Goal: Use online tool/utility: Utilize a website feature to perform a specific function

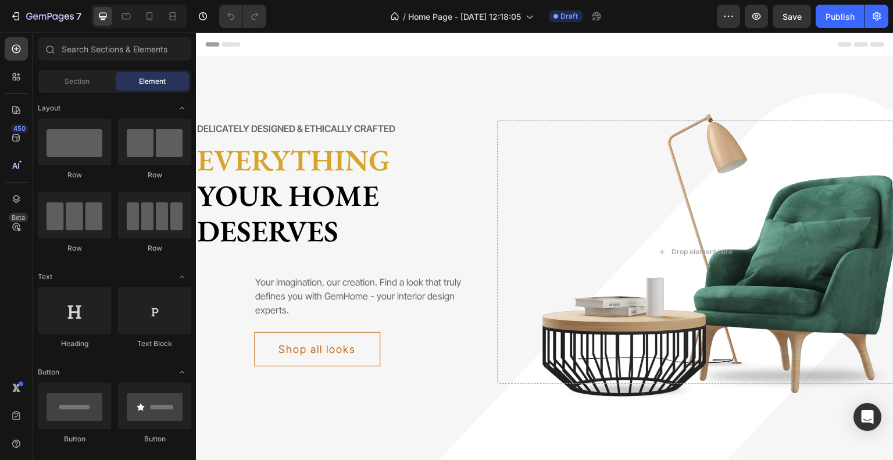
scroll to position [232, 0]
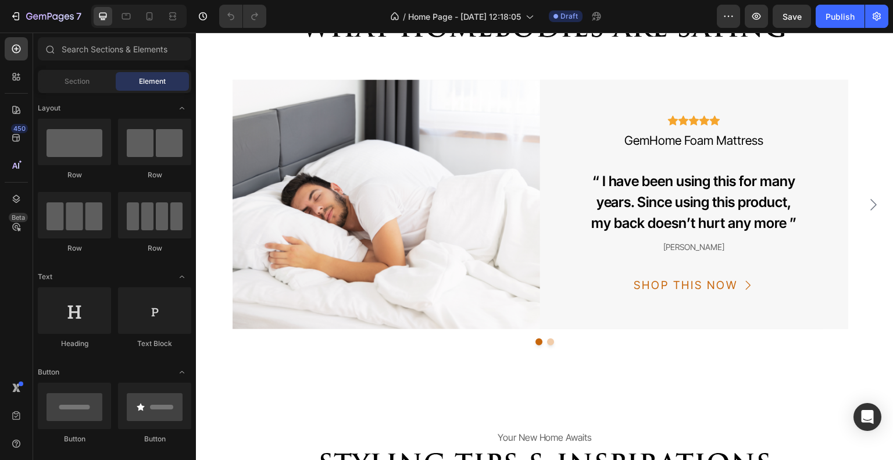
scroll to position [2847, 0]
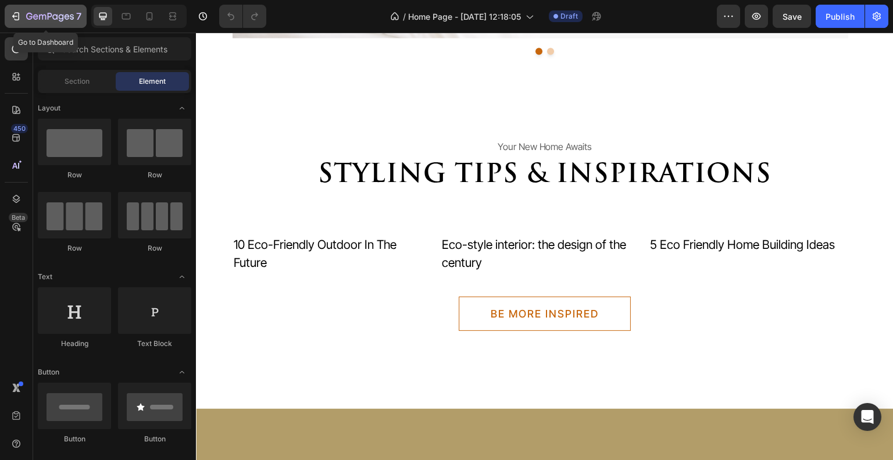
click at [45, 19] on icon "button" at bounding box center [42, 17] width 7 height 5
